Goal: Task Accomplishment & Management: Manage account settings

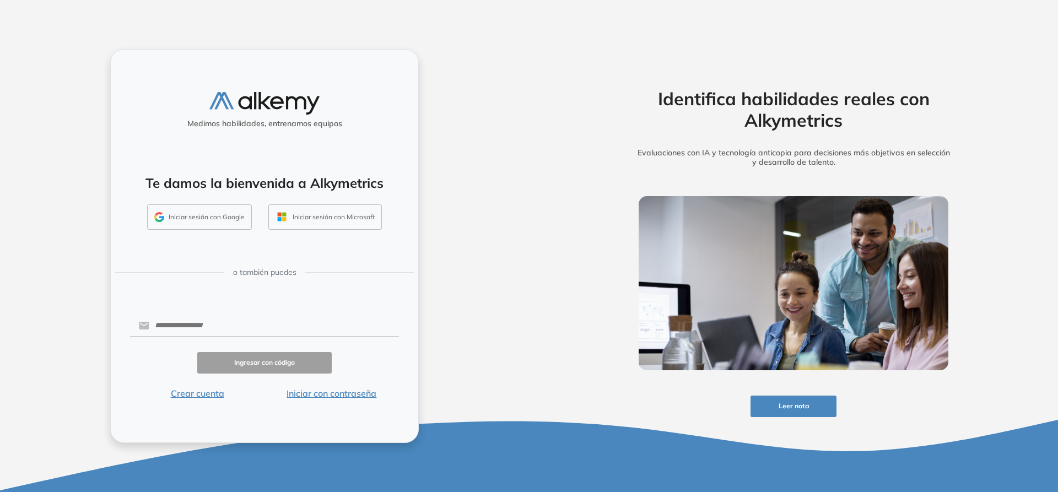
click at [194, 223] on button "Iniciar sesión con Google" at bounding box center [199, 216] width 105 height 25
click at [179, 328] on input "text" at bounding box center [274, 325] width 250 height 21
type input "**********"
click at [261, 364] on button "Ingresar con código" at bounding box center [264, 362] width 134 height 21
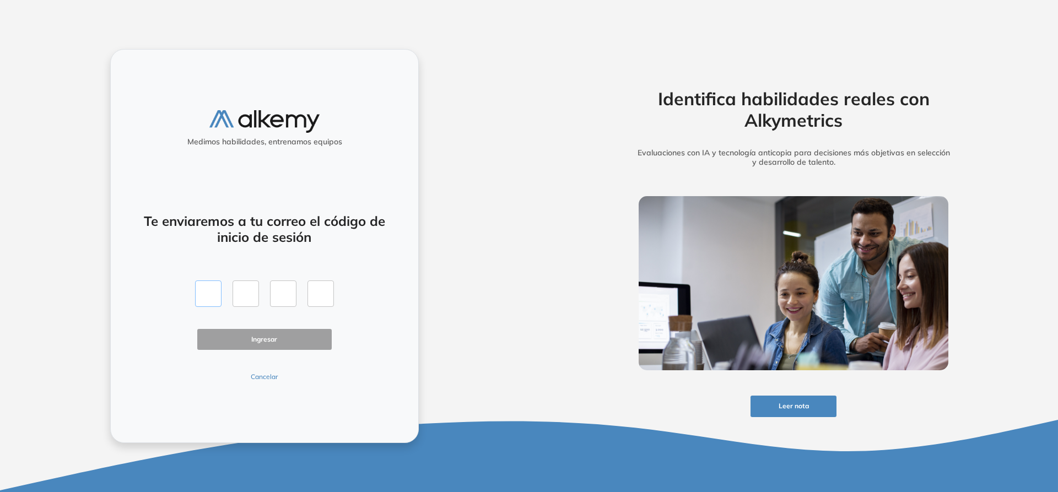
click at [214, 297] on input "text" at bounding box center [208, 294] width 26 height 26
type input "*"
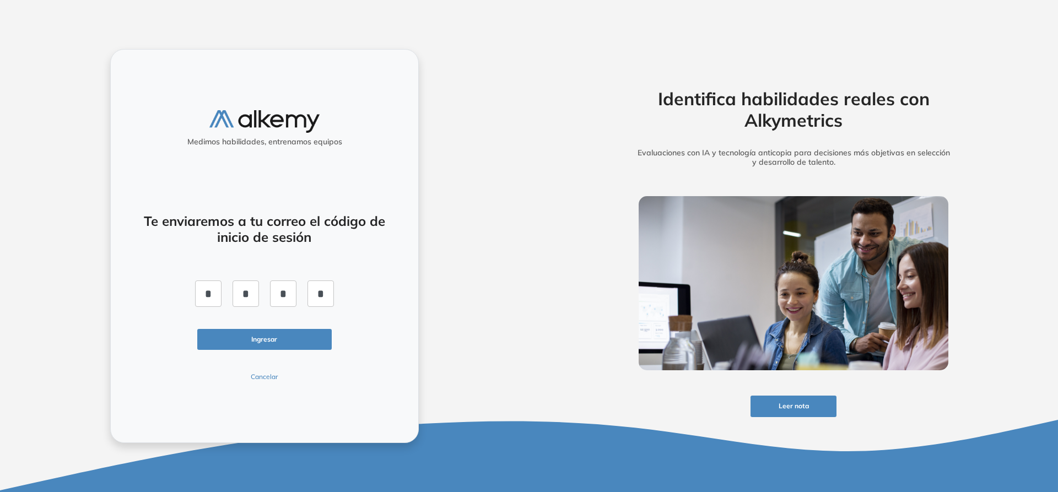
click at [293, 341] on button "Ingresar" at bounding box center [264, 339] width 134 height 21
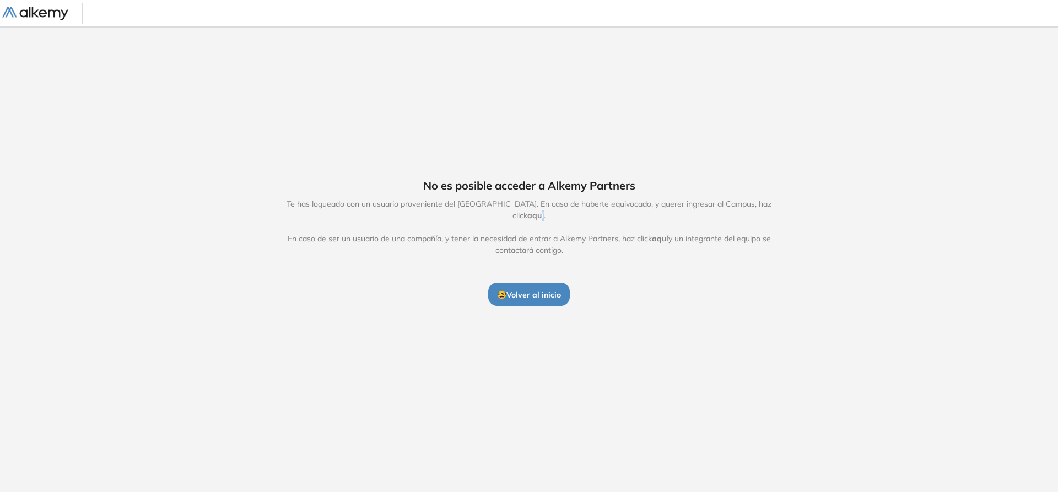
click at [544, 211] on span "aquí" at bounding box center [535, 216] width 17 height 10
